Goal: Find specific page/section: Find specific page/section

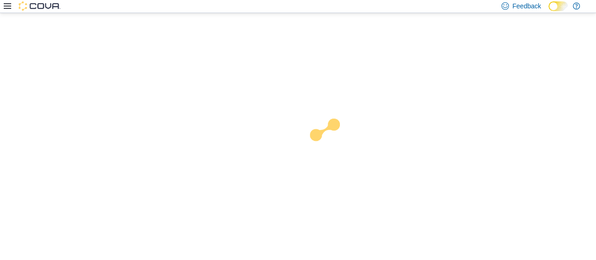
click at [172, 27] on div at bounding box center [298, 136] width 596 height 247
